Goal: Information Seeking & Learning: Find contact information

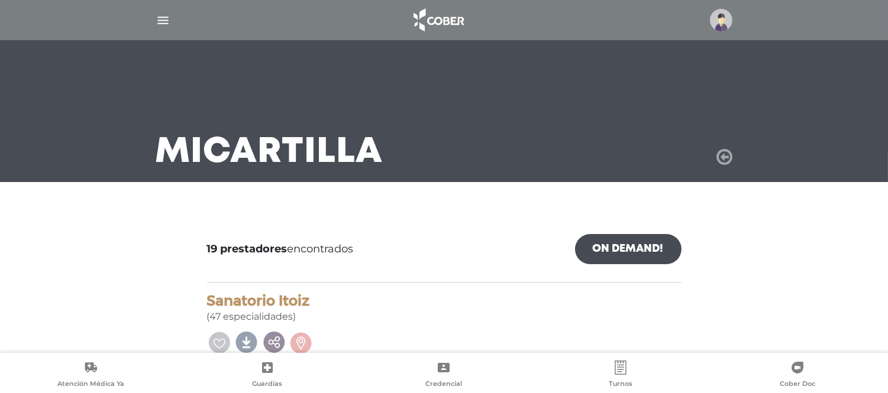
click at [725, 159] on icon at bounding box center [725, 157] width 16 height 19
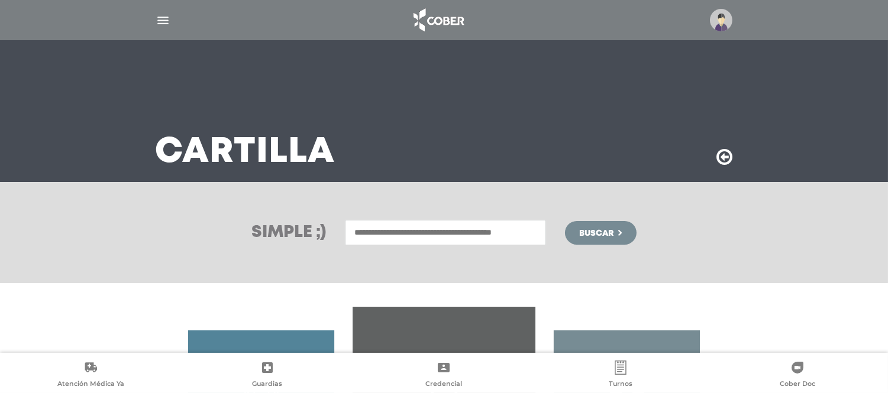
click at [356, 225] on input "text" at bounding box center [445, 232] width 201 height 25
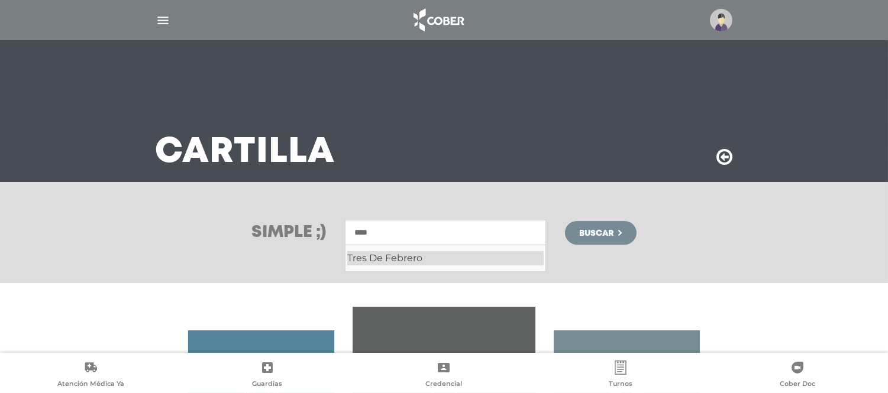
click at [411, 259] on div "Tres De Febrero" at bounding box center [445, 258] width 196 height 14
type input "**********"
click at [590, 230] on span "Buscar" at bounding box center [596, 234] width 34 height 8
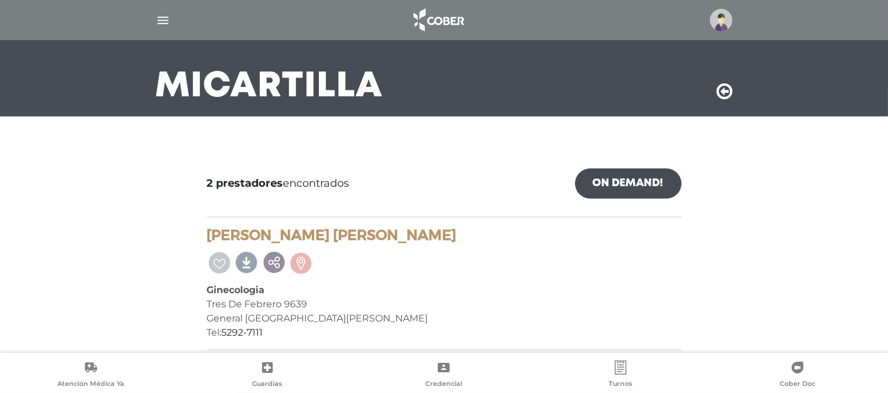
scroll to position [131, 0]
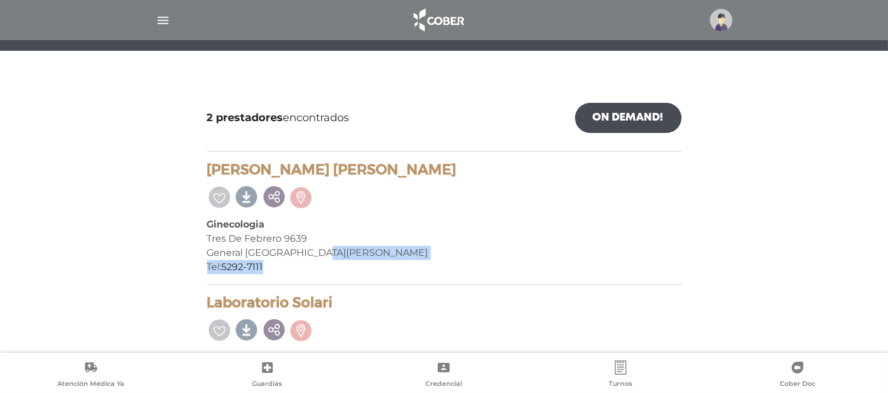
drag, startPoint x: 314, startPoint y: 256, endPoint x: 432, endPoint y: 272, distance: 120.0
click at [432, 272] on div "Panceri Valeria Aldana Ginecologia Tres De Febrero 9639 General San Martin - GB…" at bounding box center [444, 223] width 474 height 124
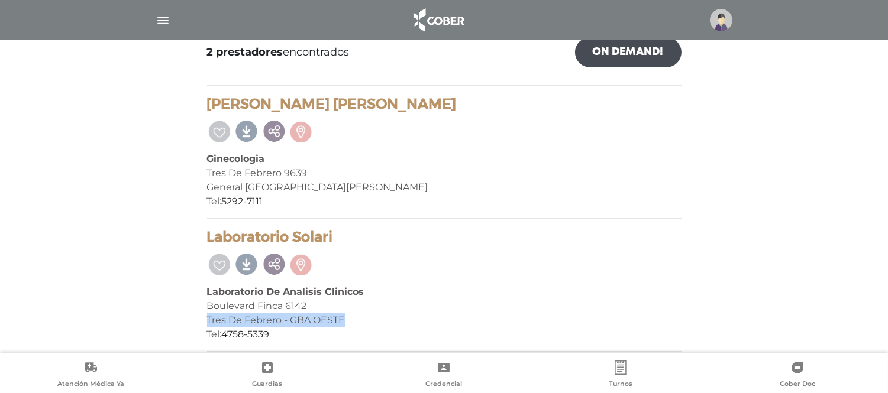
drag, startPoint x: 303, startPoint y: 311, endPoint x: 196, endPoint y: 312, distance: 106.5
click at [196, 312] on div "2 prestadores encontrados On Demand! mostrar en mi área Mostrar en mapa Demasia…" at bounding box center [444, 188] width 738 height 348
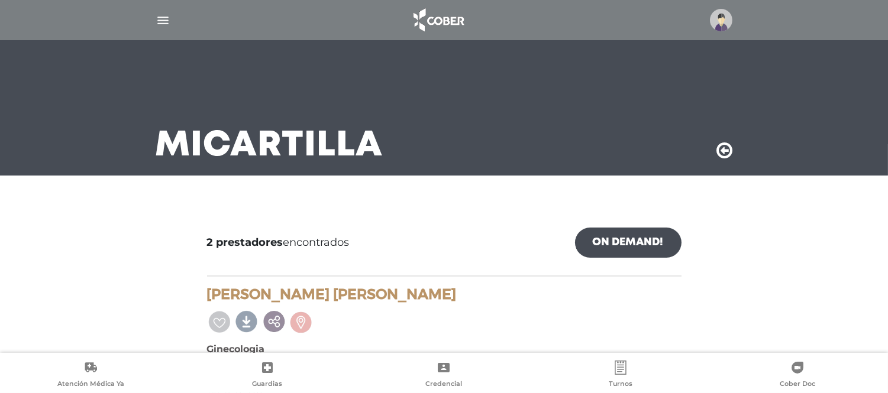
scroll to position [138, 0]
